Goal: Task Accomplishment & Management: Manage account settings

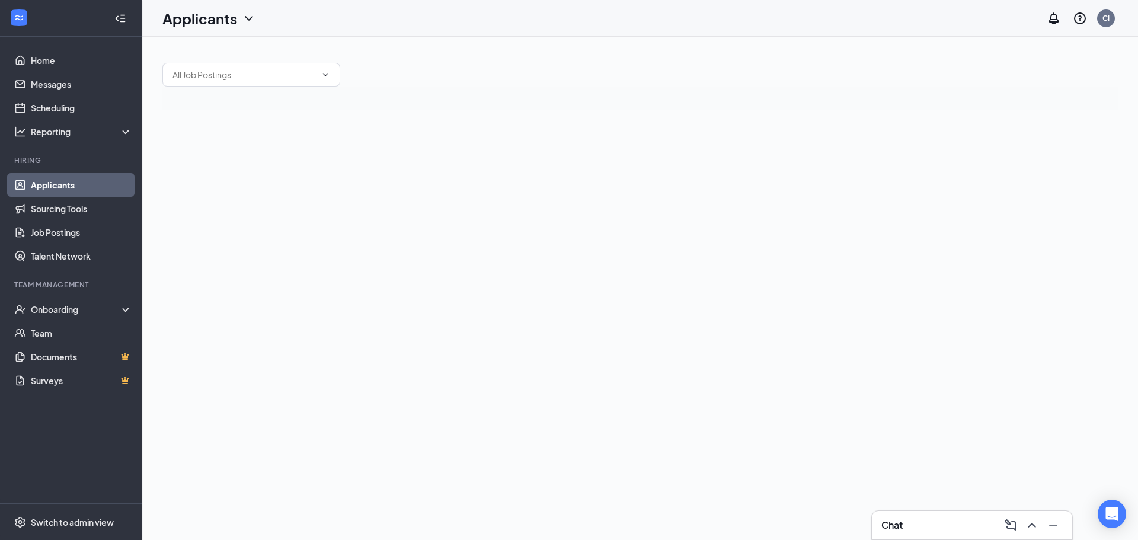
click at [47, 183] on link "Applicants" at bounding box center [81, 185] width 101 height 24
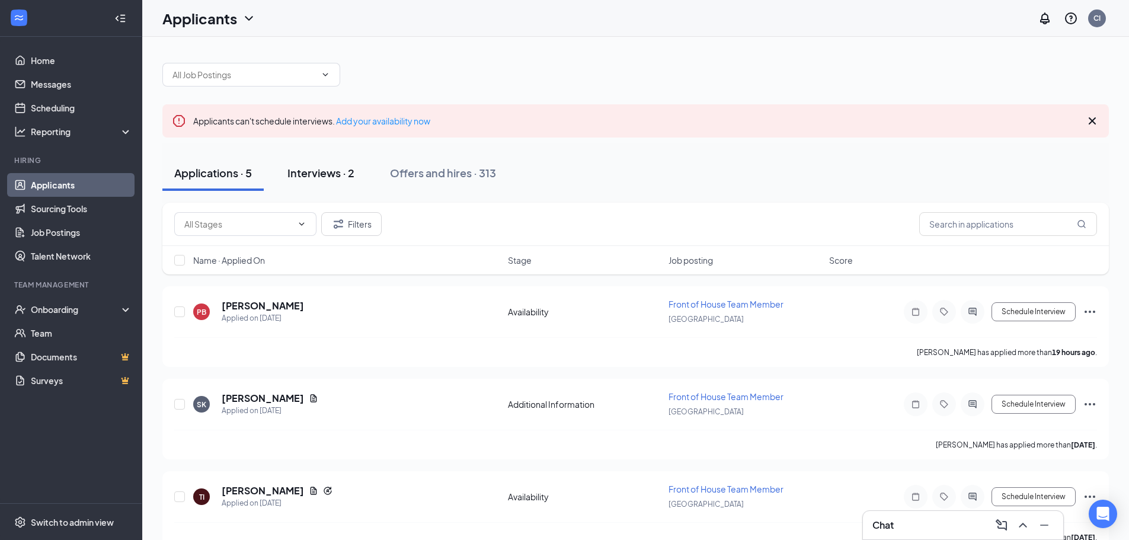
click at [325, 174] on div "Interviews · 2" at bounding box center [320, 172] width 67 height 15
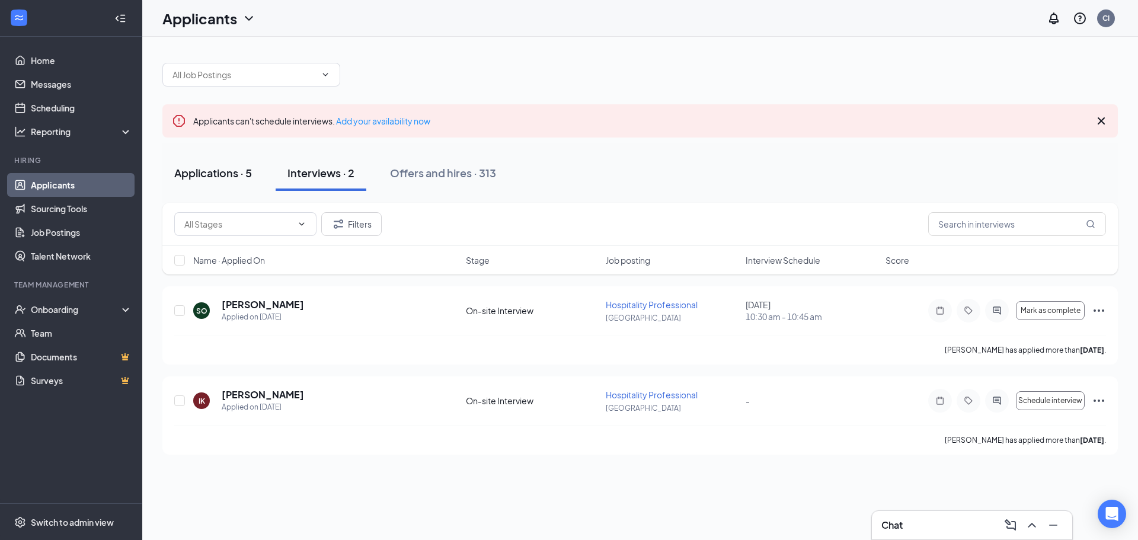
click at [187, 173] on div "Applications · 5" at bounding box center [213, 172] width 78 height 15
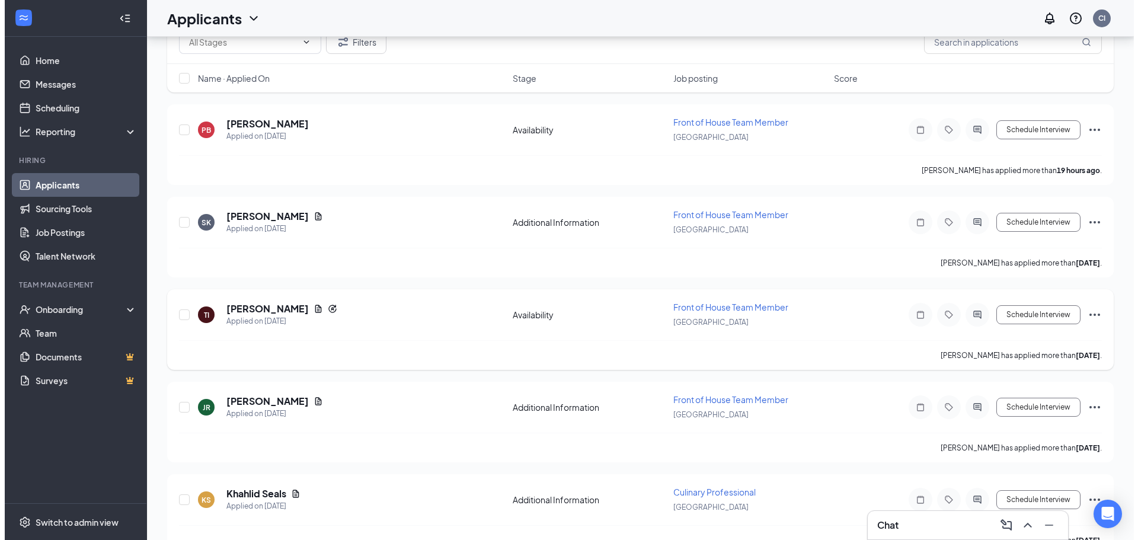
scroll to position [211, 0]
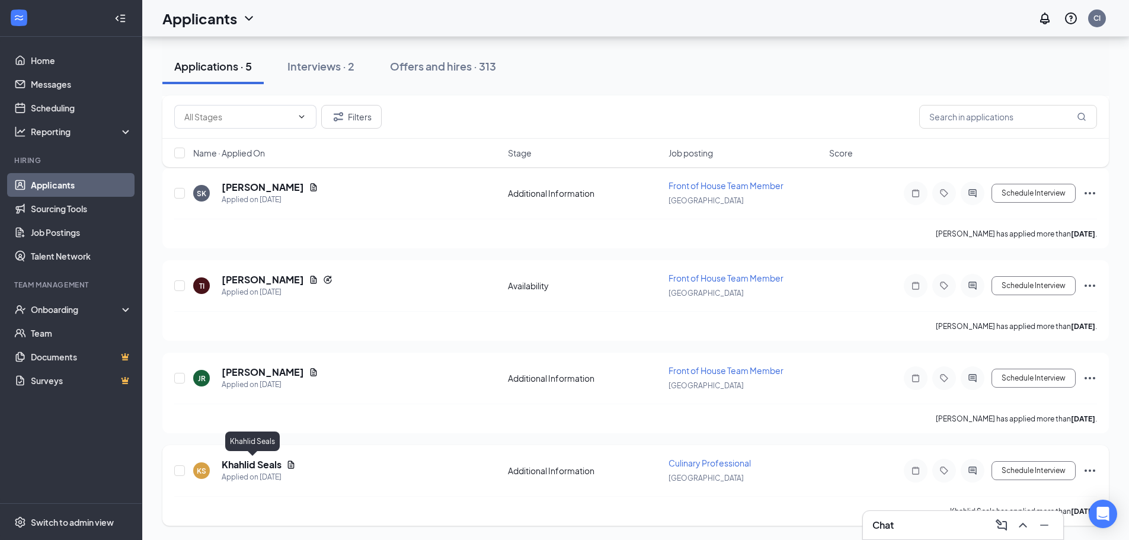
click at [261, 461] on h5 "Khahlid Seals" at bounding box center [252, 464] width 60 height 13
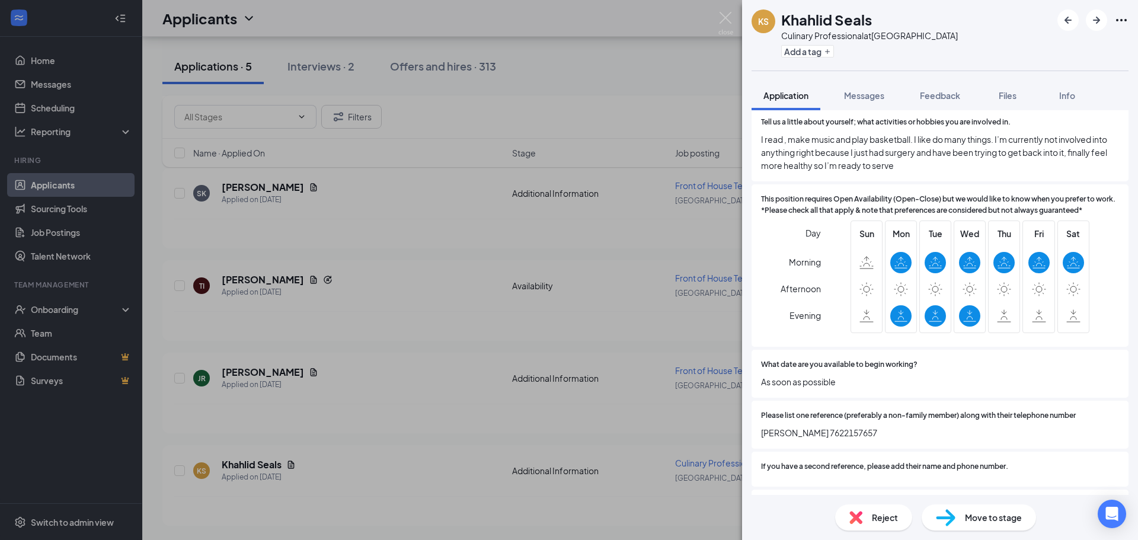
scroll to position [1214, 0]
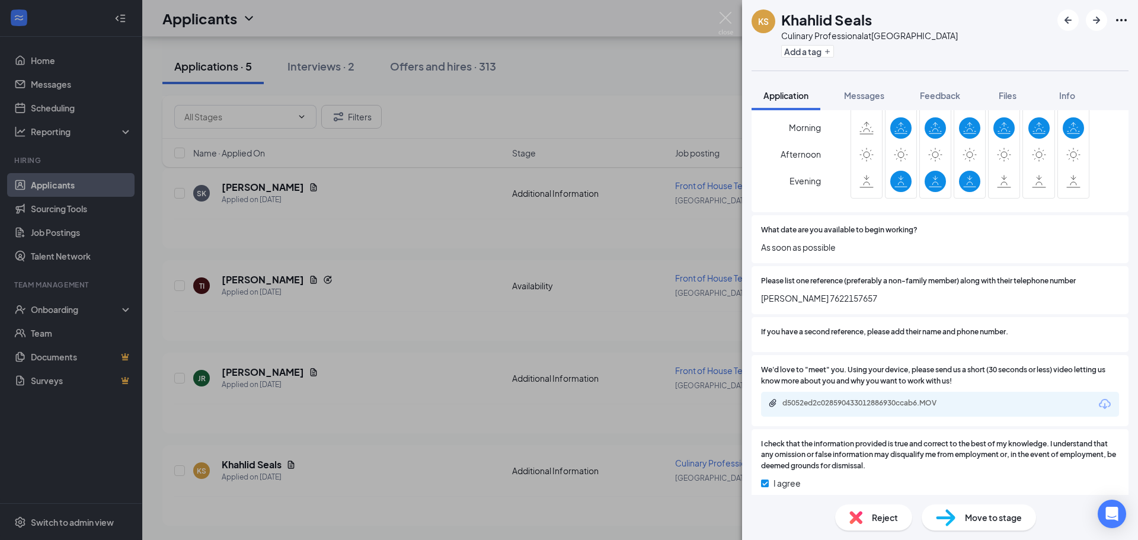
click at [865, 514] on div "Reject" at bounding box center [873, 517] width 77 height 26
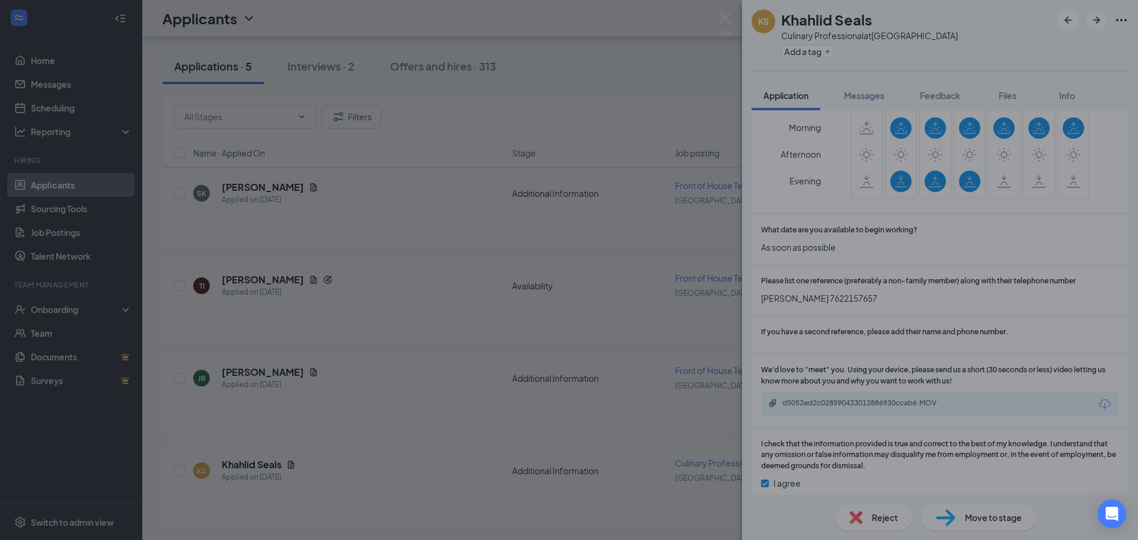
scroll to position [1209, 0]
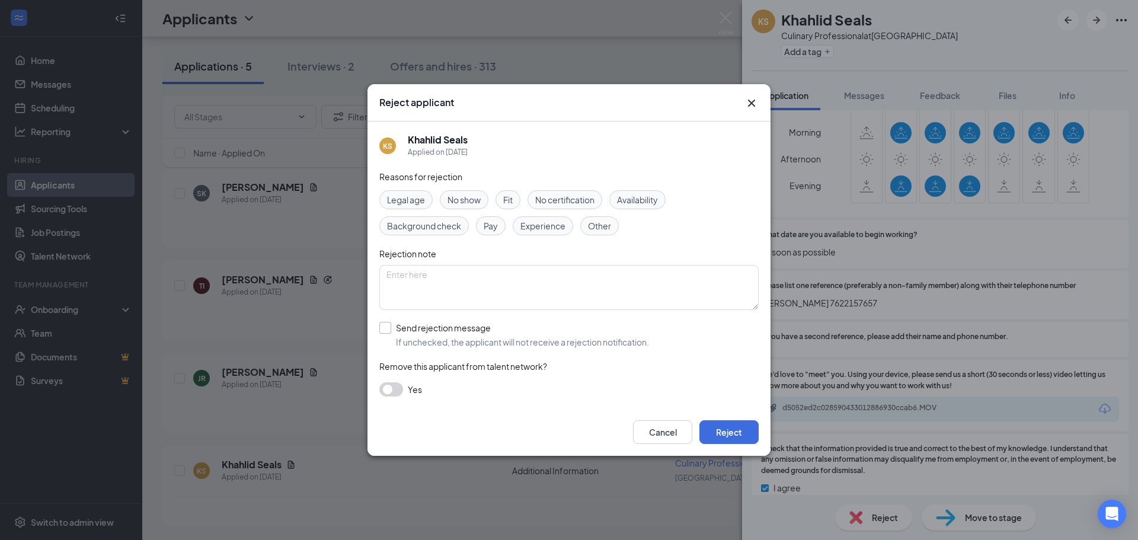
click at [380, 335] on input "Send rejection message If unchecked, the applicant will not receive a rejection…" at bounding box center [514, 335] width 270 height 26
checkbox input "true"
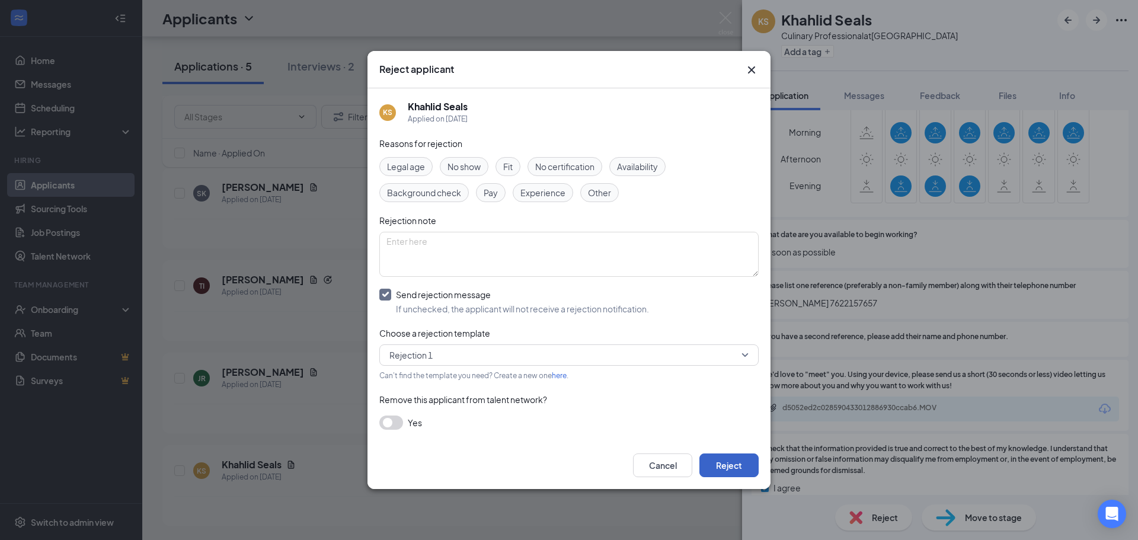
click at [727, 462] on button "Reject" at bounding box center [728, 465] width 59 height 24
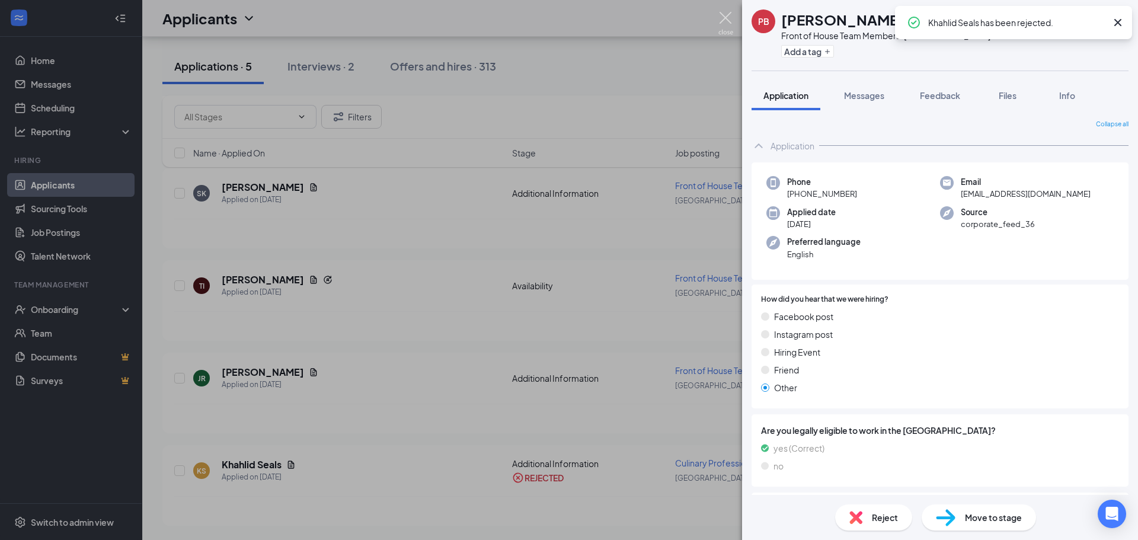
click at [727, 12] on img at bounding box center [725, 23] width 15 height 23
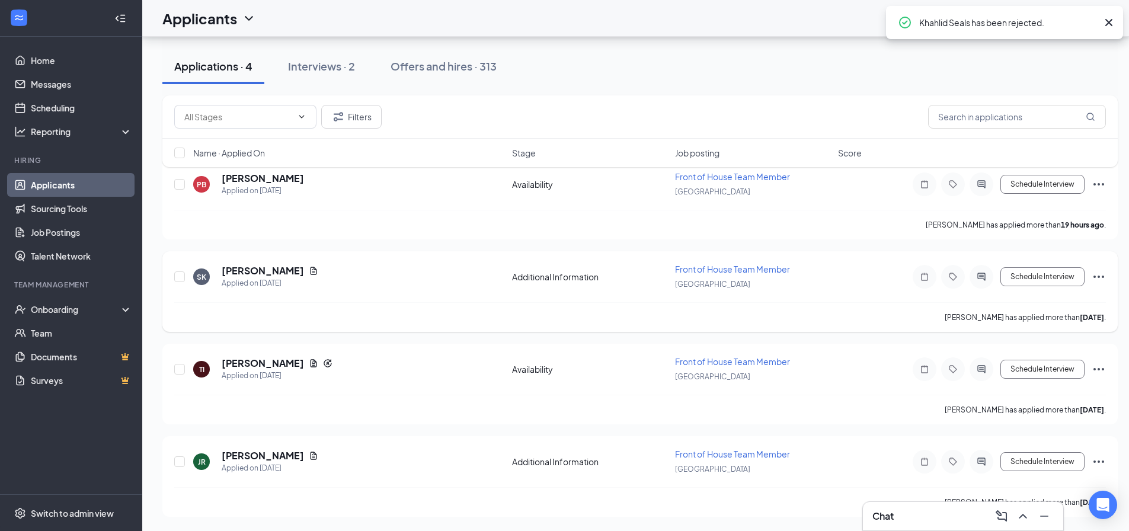
scroll to position [127, 0]
click at [252, 453] on h5 "[PERSON_NAME]" at bounding box center [263, 455] width 82 height 13
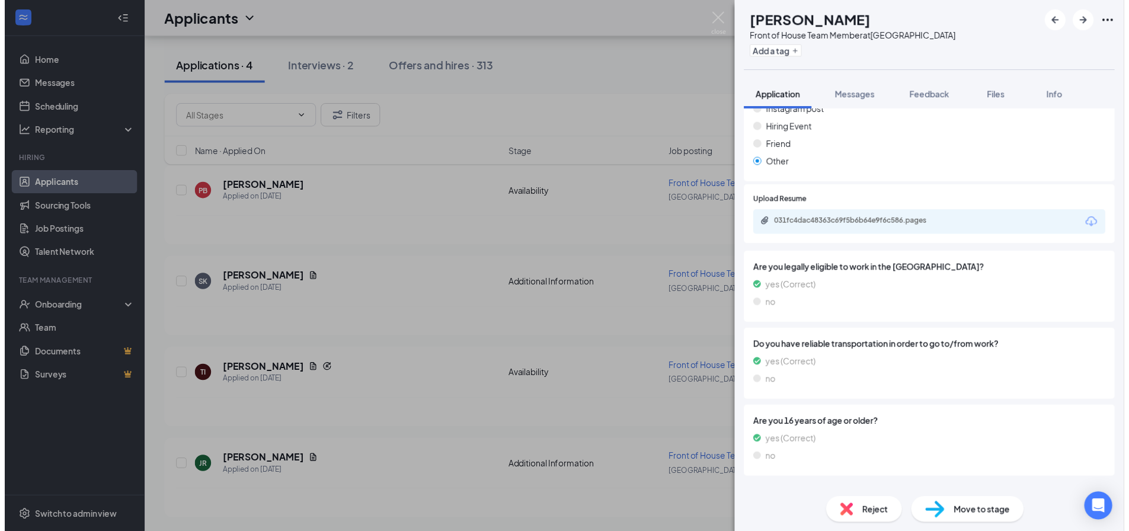
scroll to position [180, 0]
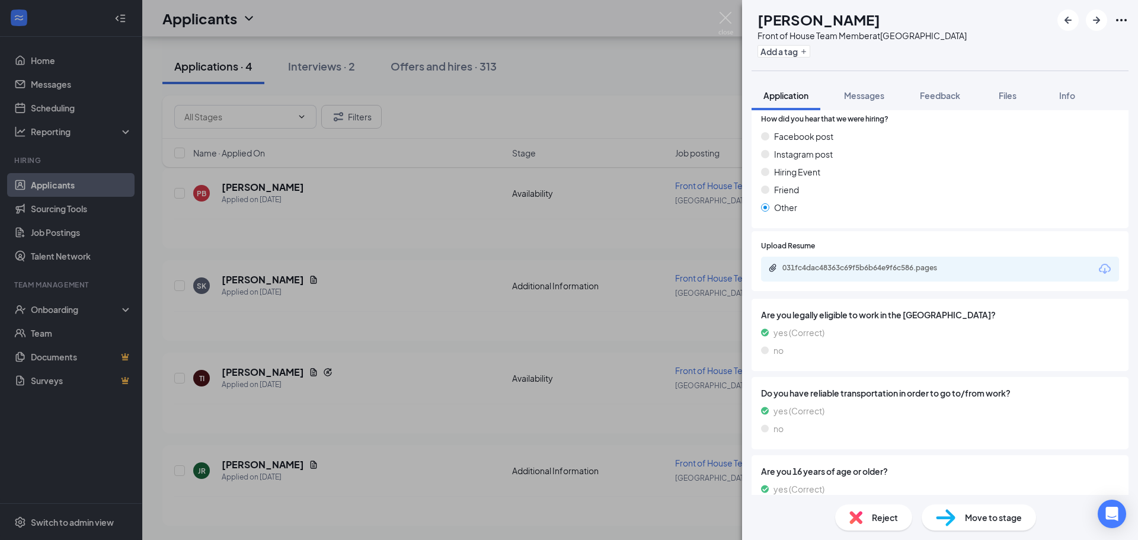
click at [872, 524] on div "Reject" at bounding box center [873, 517] width 77 height 26
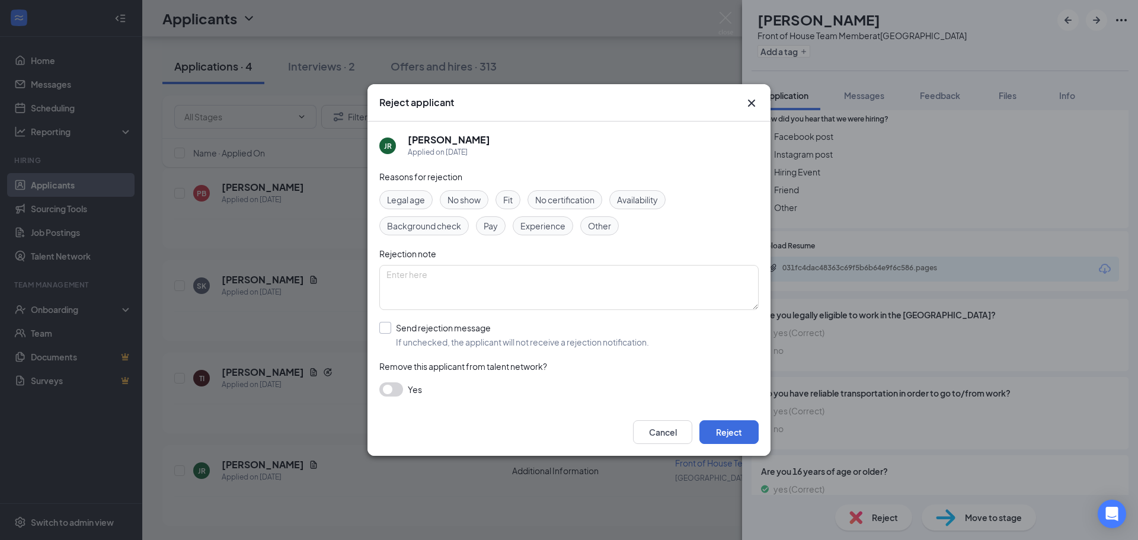
click at [391, 332] on input "Send rejection message If unchecked, the applicant will not receive a rejection…" at bounding box center [514, 335] width 270 height 26
checkbox input "true"
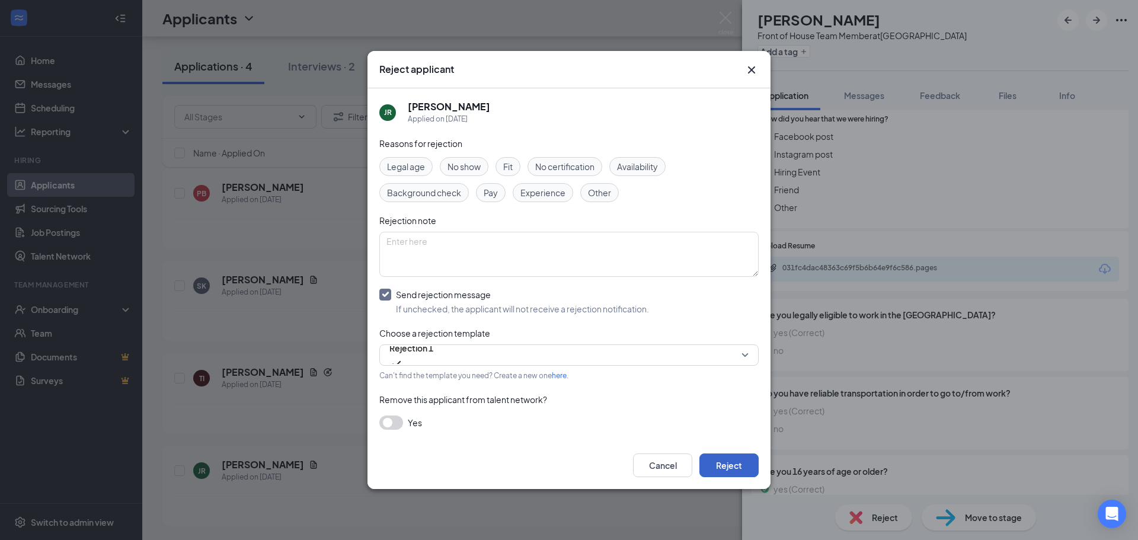
click at [743, 462] on button "Reject" at bounding box center [728, 465] width 59 height 24
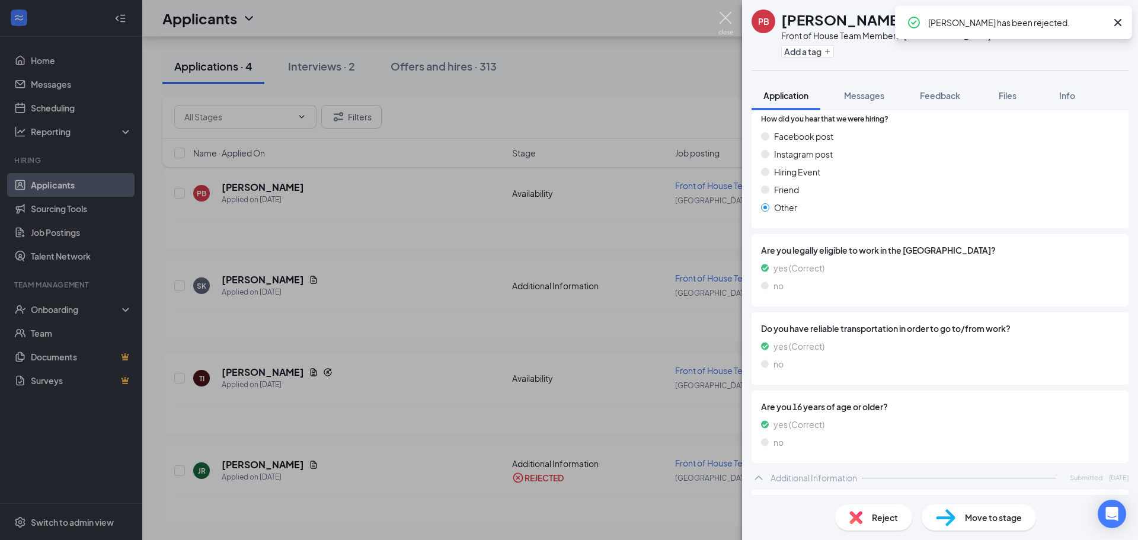
click at [726, 14] on img at bounding box center [725, 23] width 15 height 23
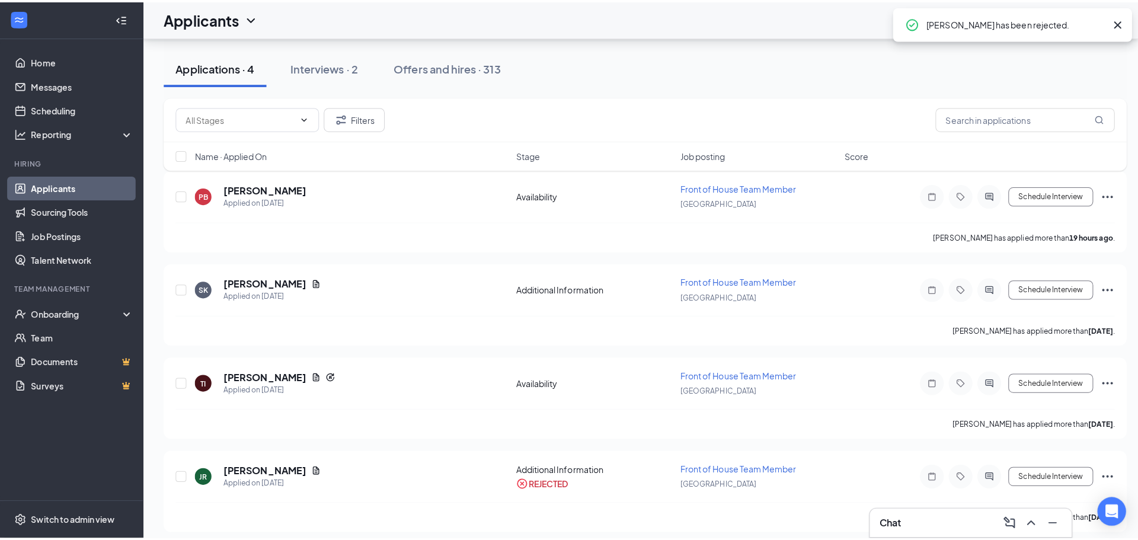
scroll to position [26, 0]
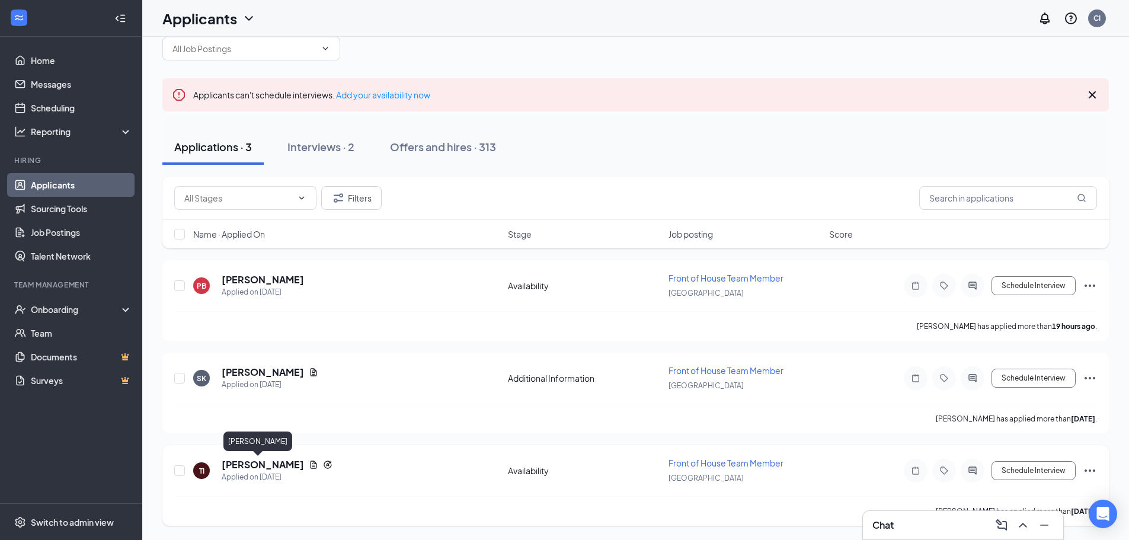
click at [238, 465] on h5 "[PERSON_NAME]" at bounding box center [263, 464] width 82 height 13
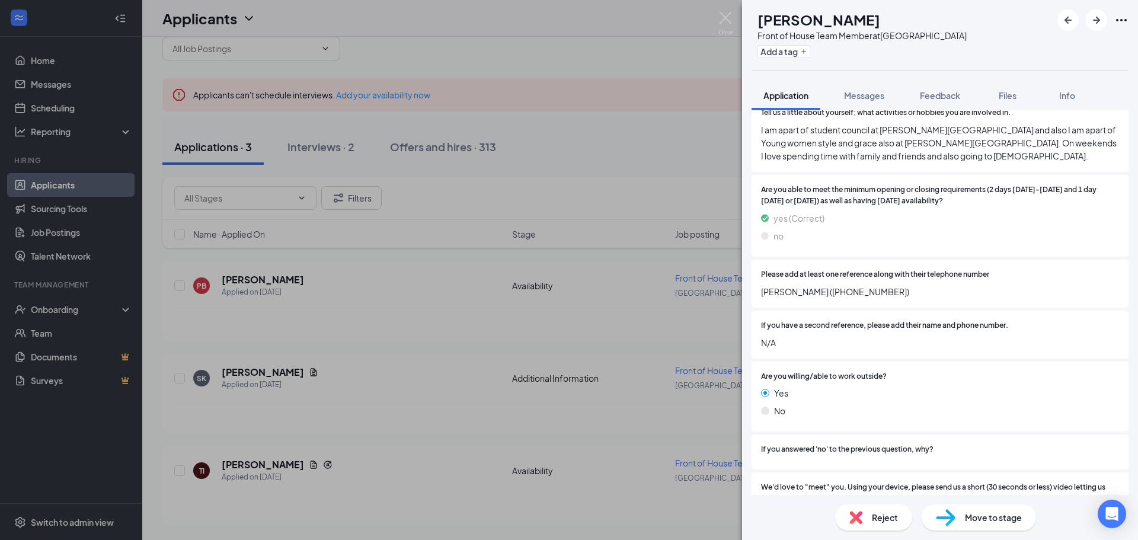
scroll to position [1185, 0]
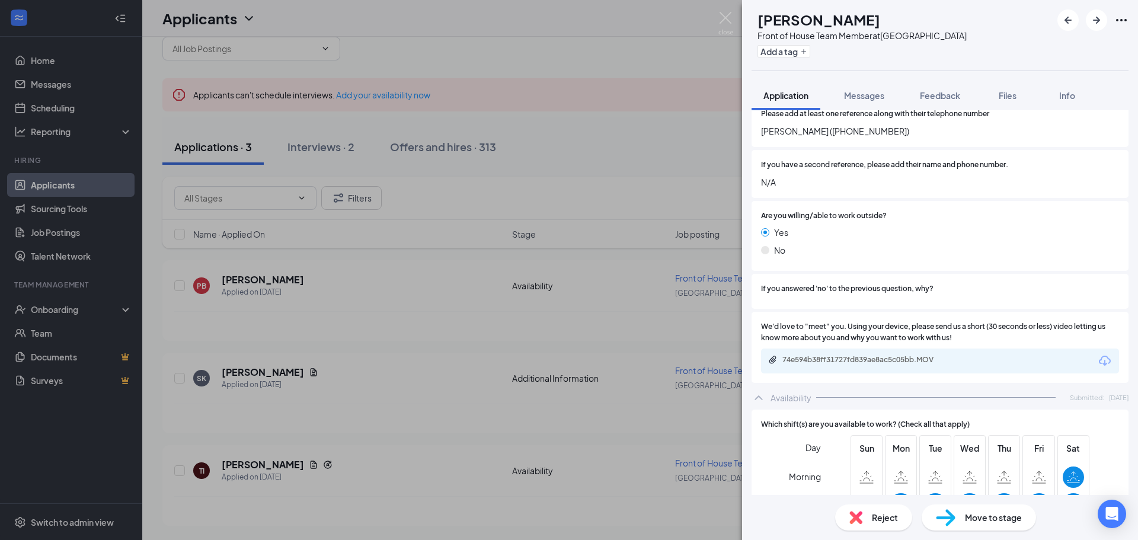
click at [823, 355] on div "74e594b38ff31727fd839ae8ac5c05bb.MOV" at bounding box center [865, 359] width 166 height 9
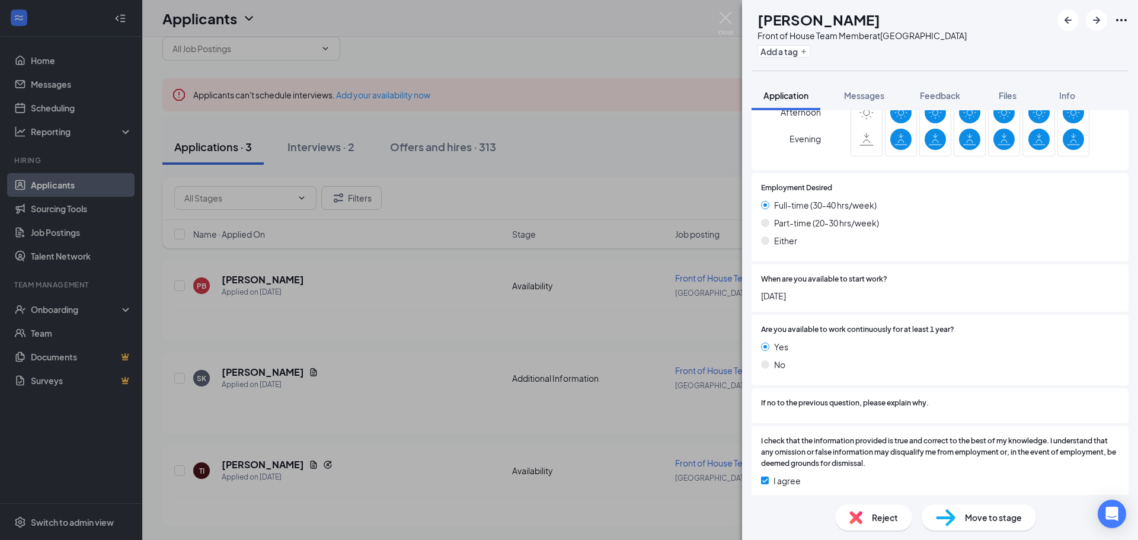
click at [971, 510] on div "Move to stage" at bounding box center [978, 517] width 114 height 26
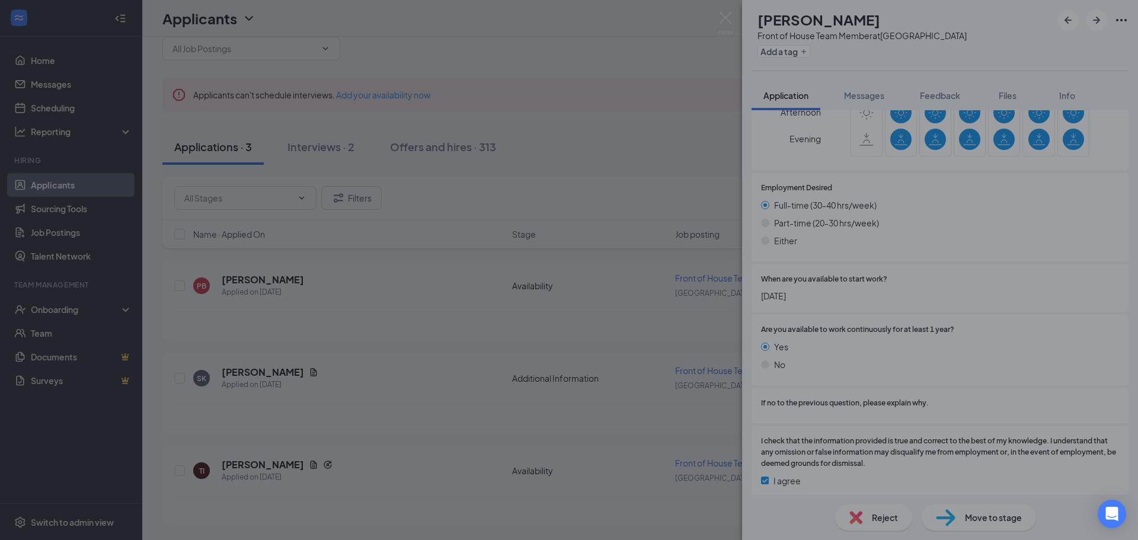
scroll to position [1572, 0]
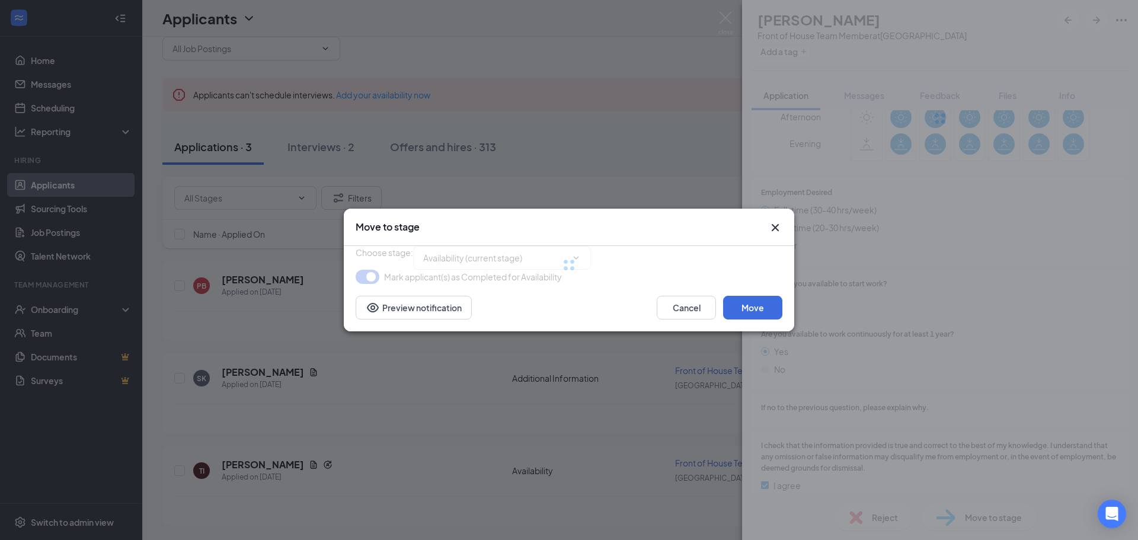
type input "On-site Interview (next stage)"
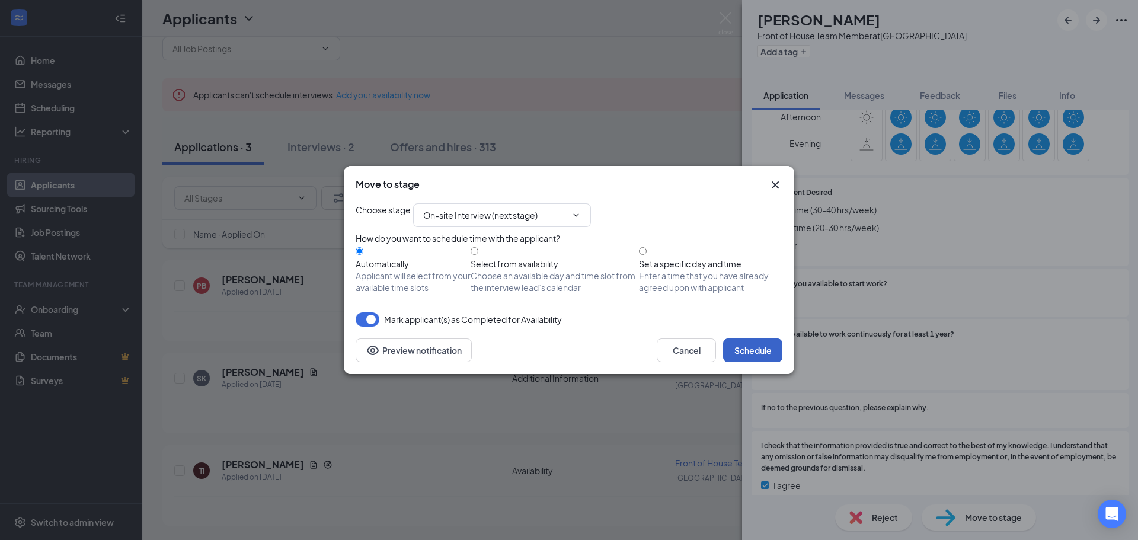
click at [745, 362] on button "Schedule" at bounding box center [752, 350] width 59 height 24
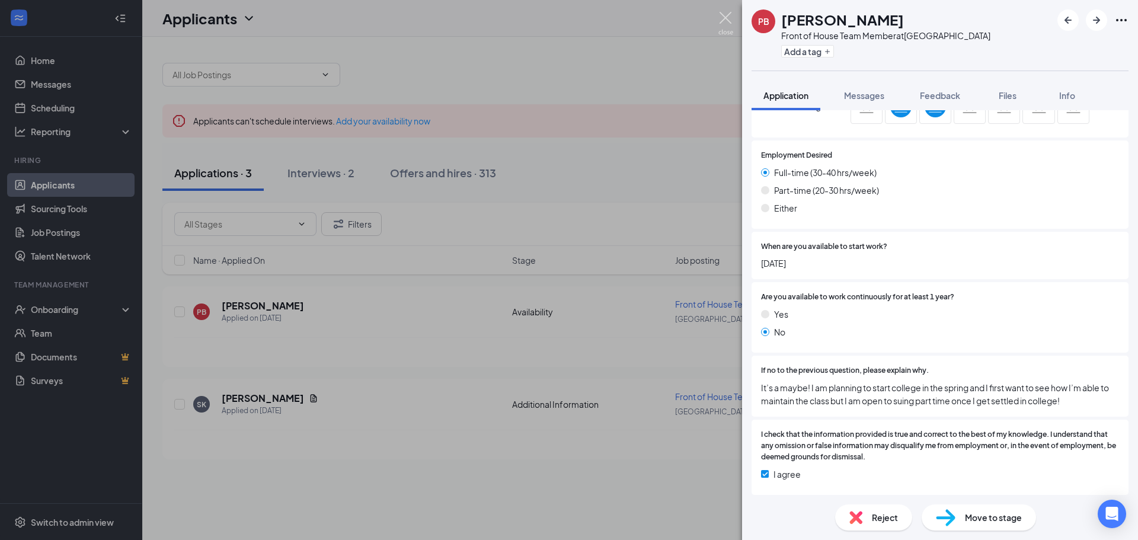
scroll to position [1462, 0]
click at [725, 15] on img at bounding box center [725, 23] width 15 height 23
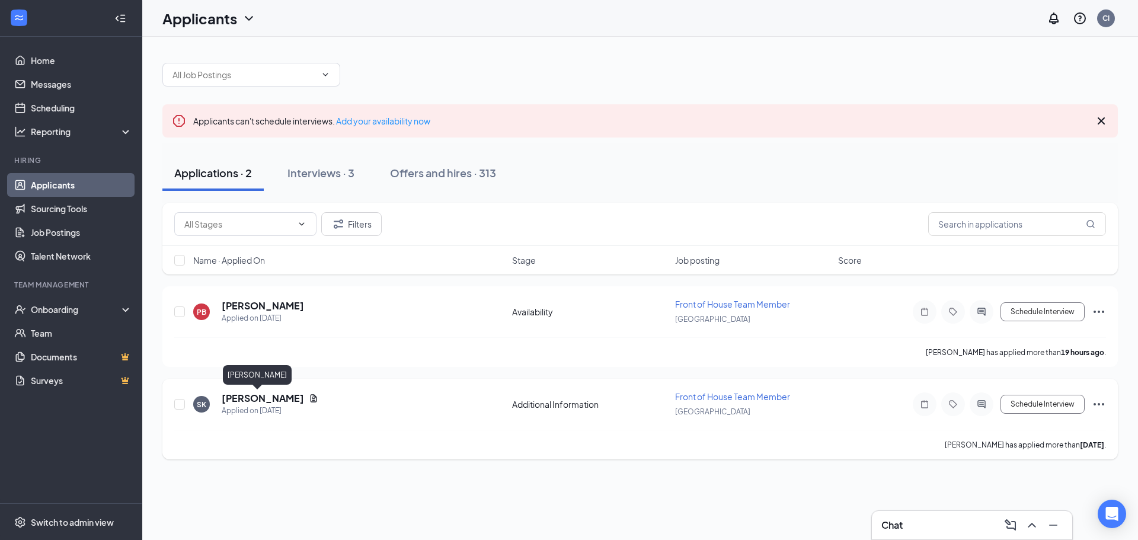
click at [242, 398] on h5 "[PERSON_NAME]" at bounding box center [263, 398] width 82 height 13
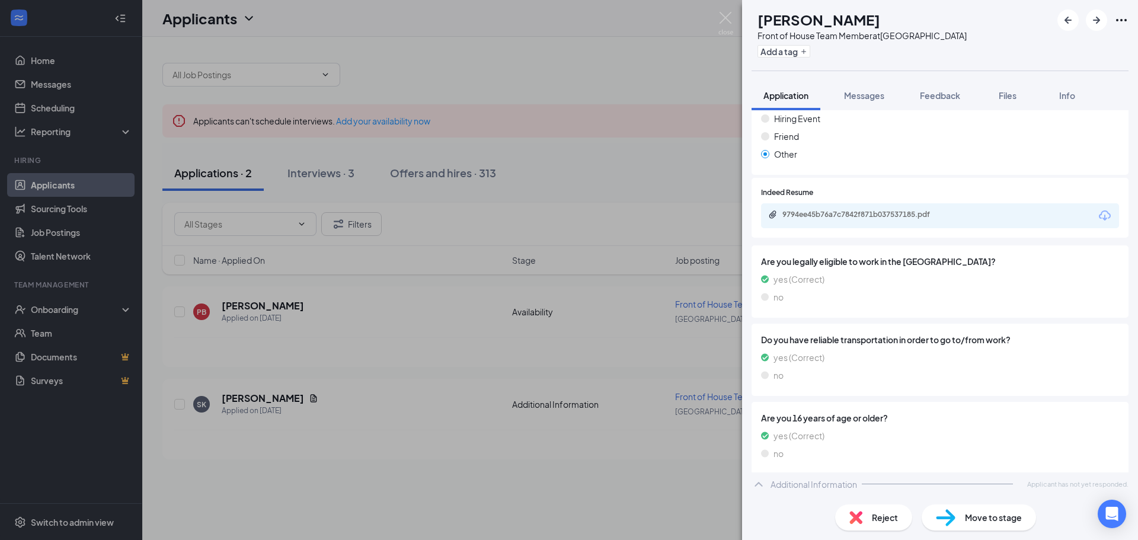
scroll to position [235, 0]
click at [724, 12] on img at bounding box center [725, 23] width 15 height 23
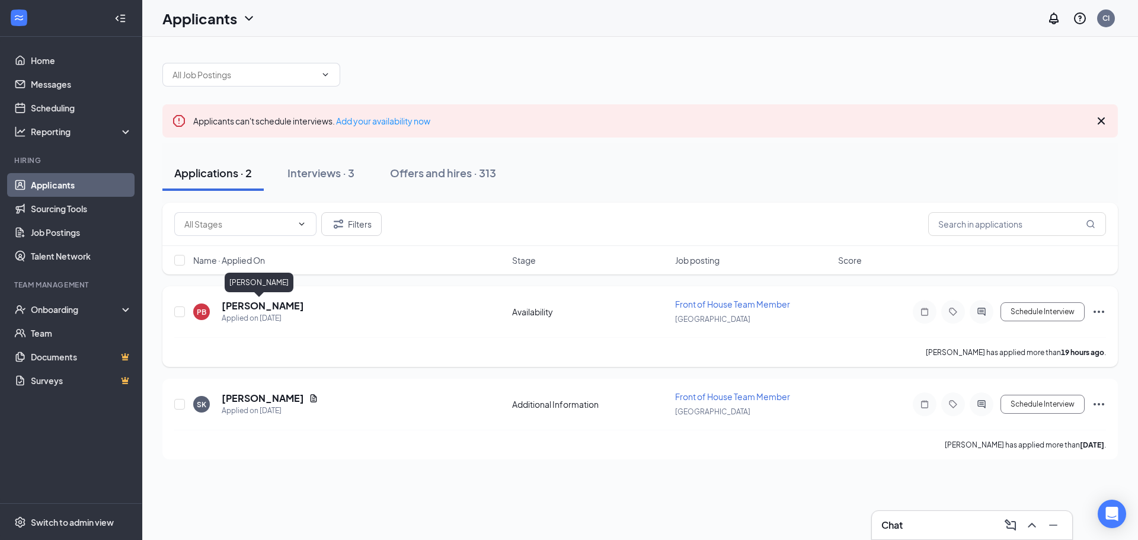
click at [251, 306] on h5 "[PERSON_NAME]" at bounding box center [263, 305] width 82 height 13
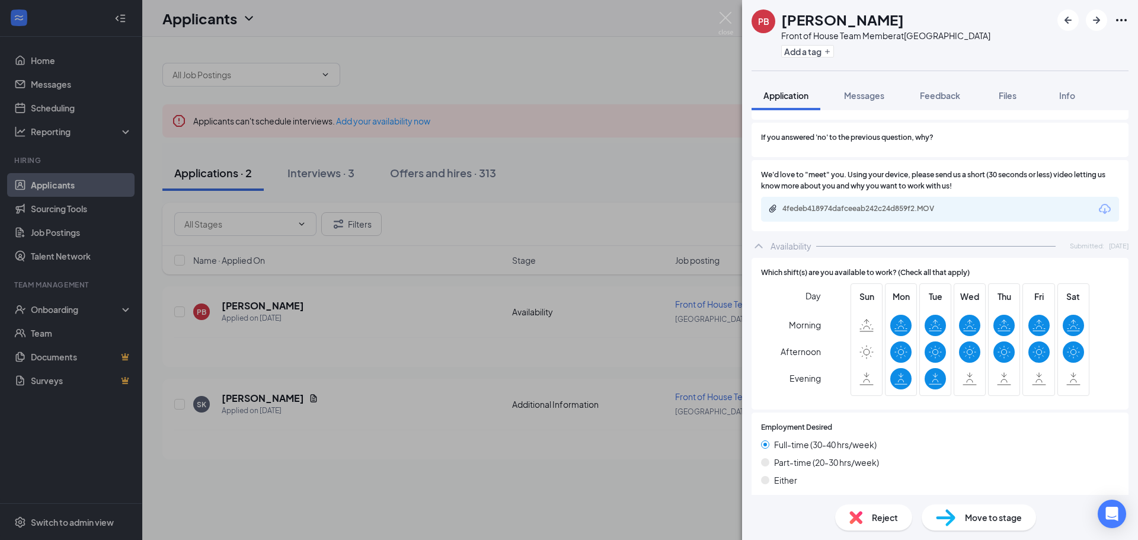
scroll to position [1169, 0]
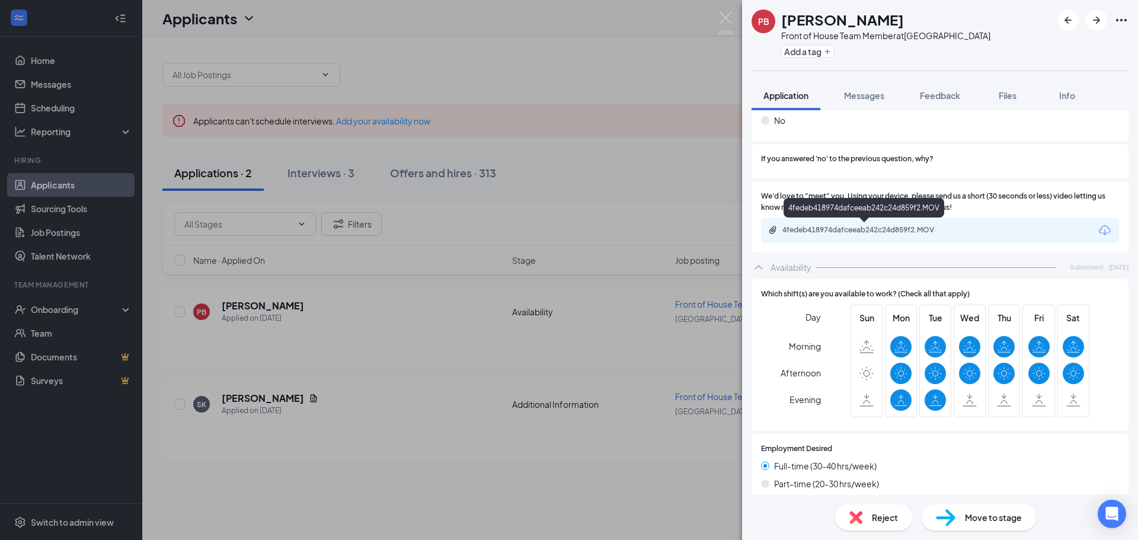
click at [813, 234] on div "4fedeb418974dafceeab242c24d859f2.MOV" at bounding box center [865, 229] width 166 height 9
click at [900, 228] on div "4fedeb418974dafceeab242c24d859f2.MOV" at bounding box center [865, 229] width 166 height 9
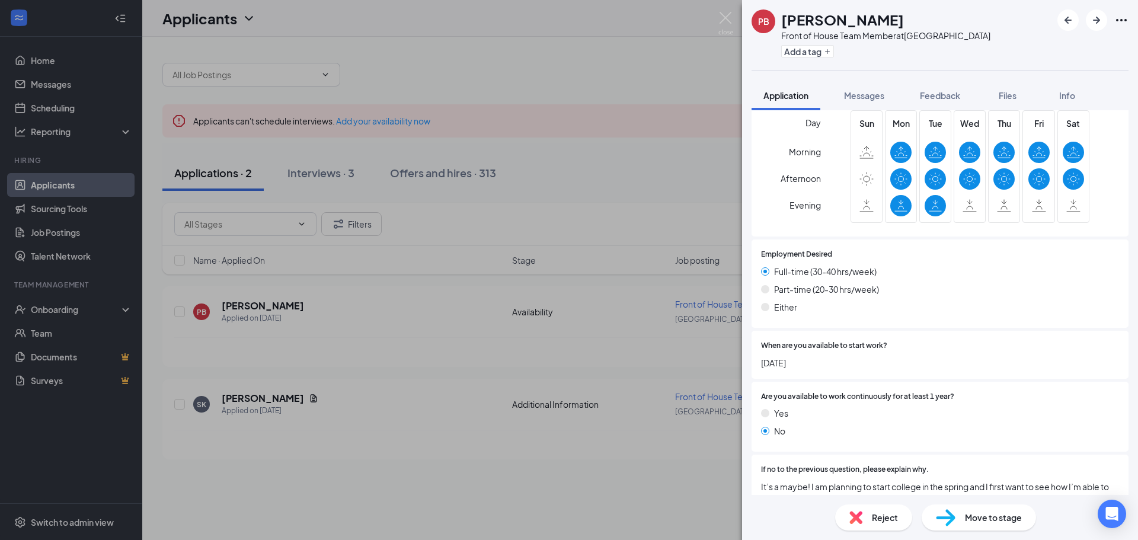
scroll to position [1461, 0]
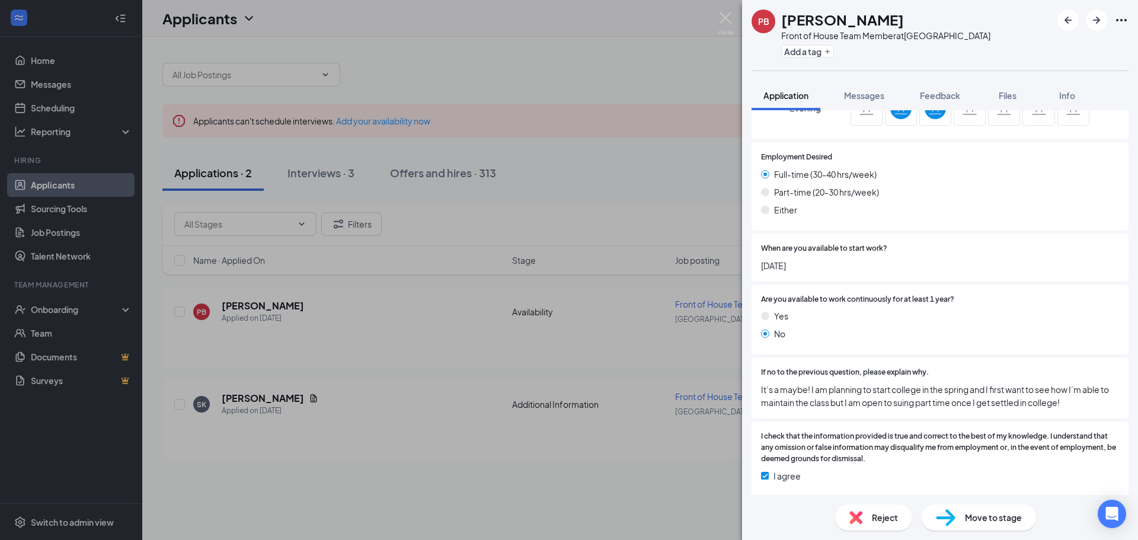
click at [968, 520] on span "Move to stage" at bounding box center [993, 517] width 57 height 13
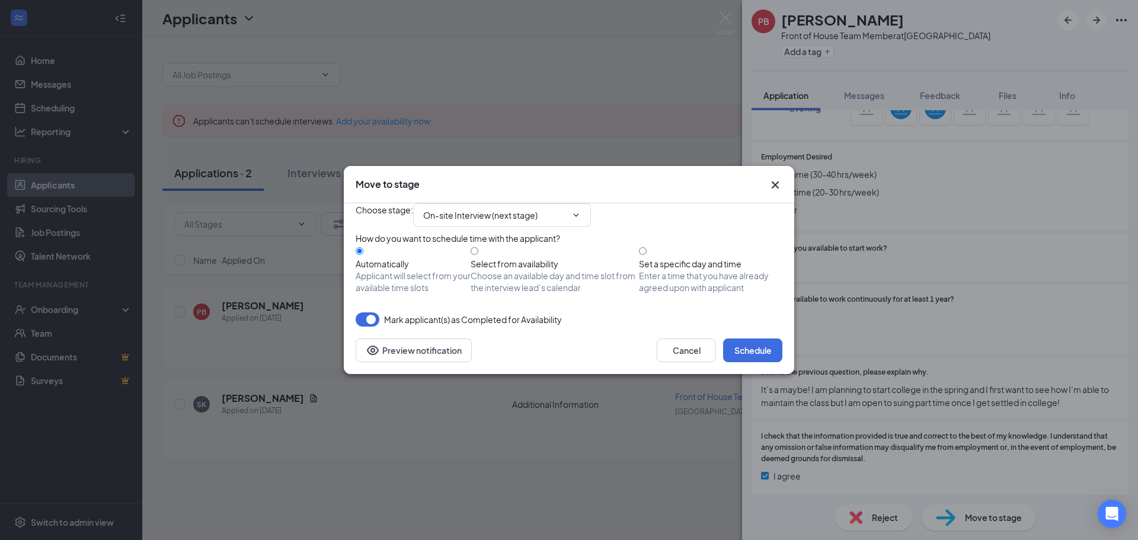
click at [767, 360] on div "Cancel Schedule Preview notification" at bounding box center [569, 350] width 450 height 47
click at [766, 362] on button "Schedule" at bounding box center [752, 350] width 59 height 24
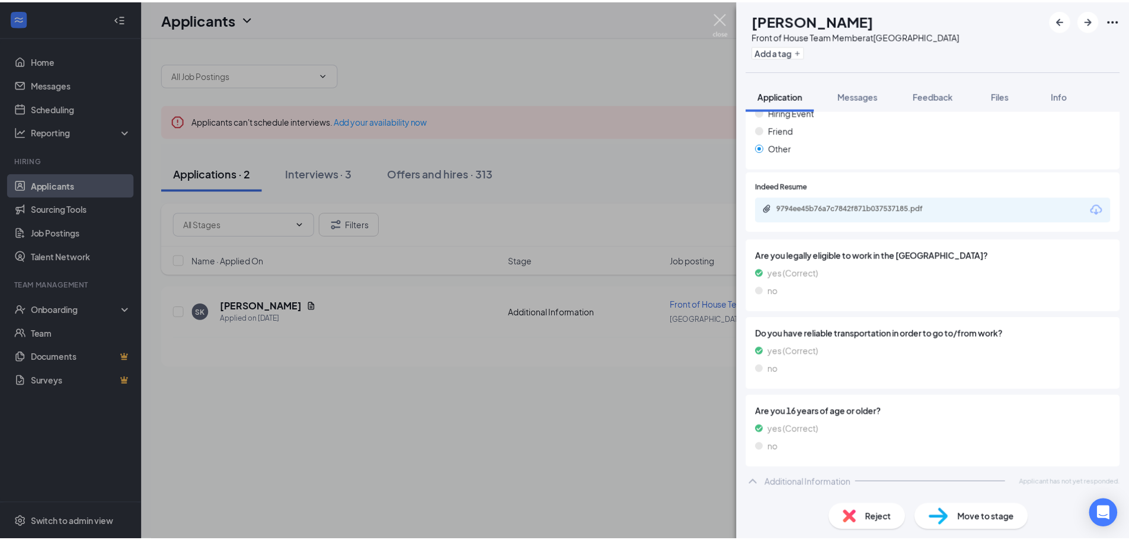
scroll to position [239, 0]
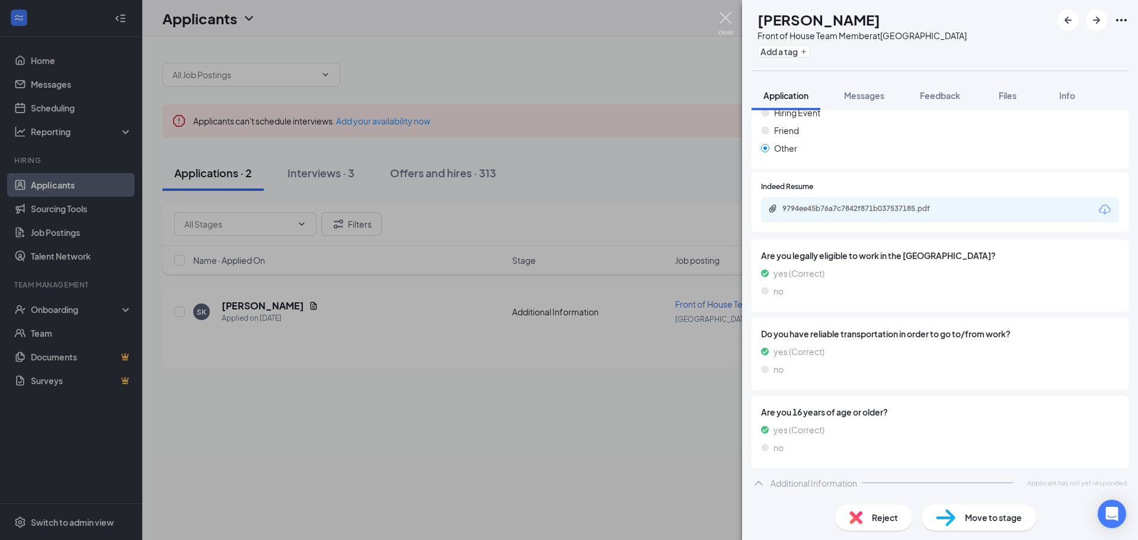
click at [729, 12] on img at bounding box center [725, 23] width 15 height 23
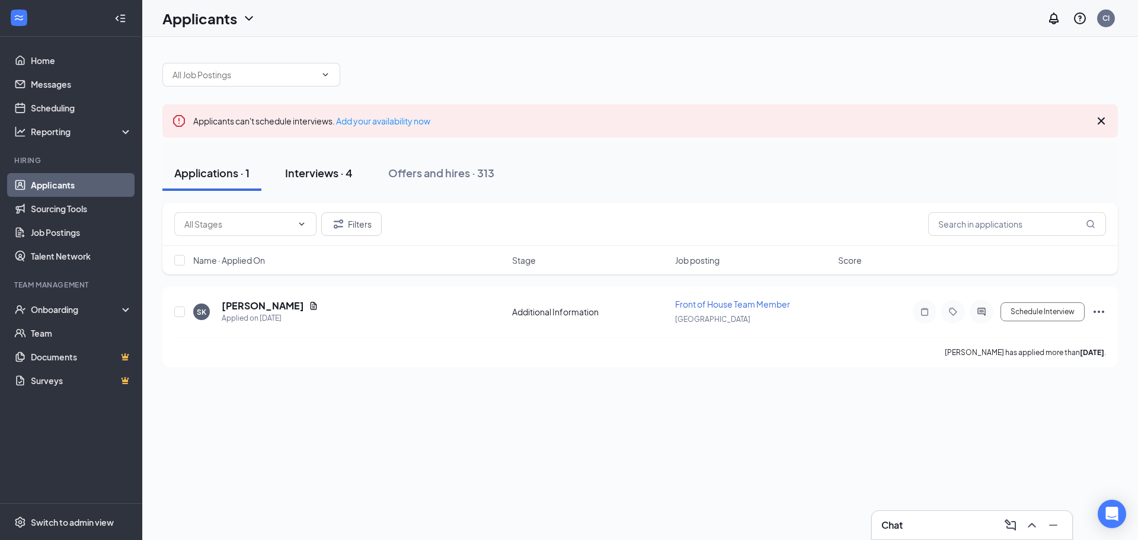
click at [318, 176] on div "Interviews · 4" at bounding box center [319, 172] width 68 height 15
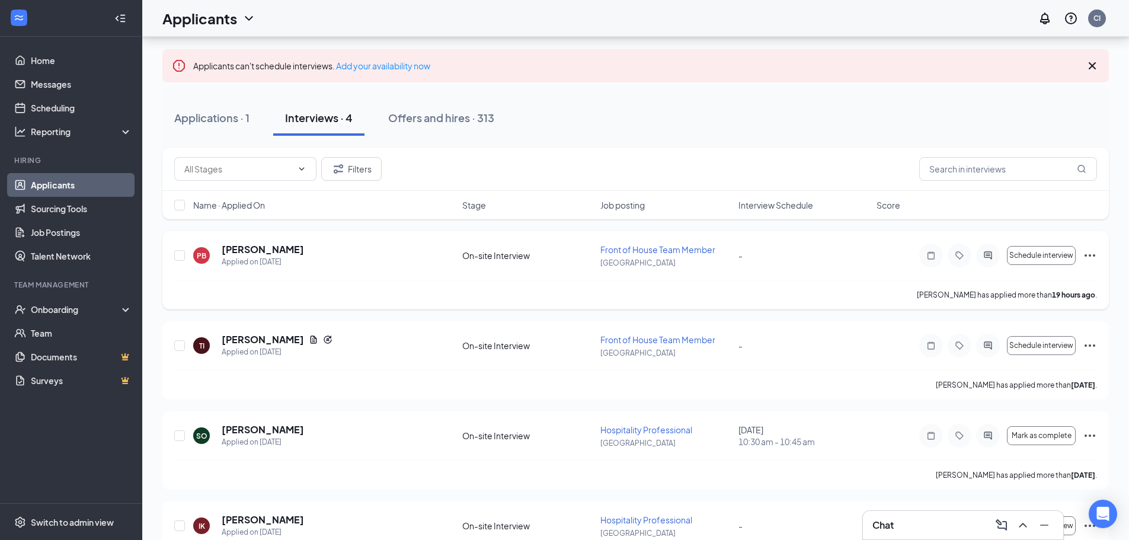
scroll to position [109, 0]
